Goal: Entertainment & Leisure: Browse casually

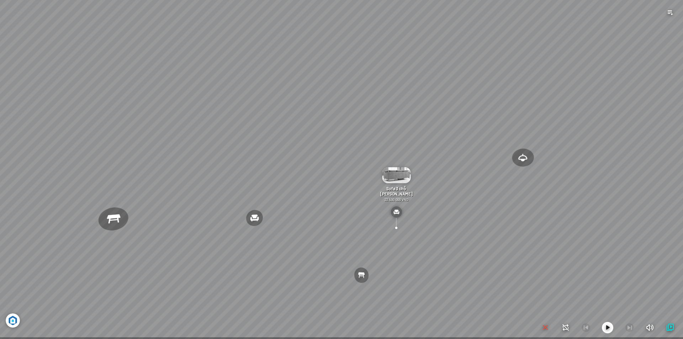
scroll to position [17080, 0]
